Goal: Task Accomplishment & Management: Manage account settings

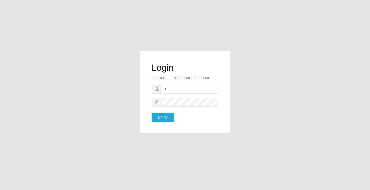
type input "[PERSON_NAME]"
click at [152, 113] on button "Entrar" at bounding box center [163, 117] width 23 height 9
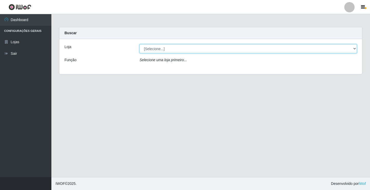
click at [177, 50] on select "[Selecione...] Ideal - Conceição" at bounding box center [249, 48] width 218 height 9
select select "231"
click at [140, 44] on select "[Selecione...] Ideal - Conceição" at bounding box center [249, 48] width 218 height 9
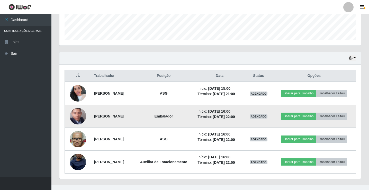
scroll to position [151, 0]
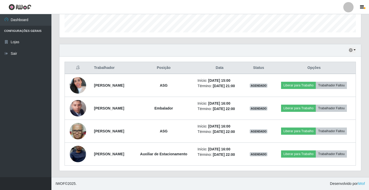
click at [352, 8] on div at bounding box center [348, 7] width 10 height 10
click at [345, 38] on button "Sair" at bounding box center [338, 40] width 46 height 11
